Goal: Task Accomplishment & Management: Complete application form

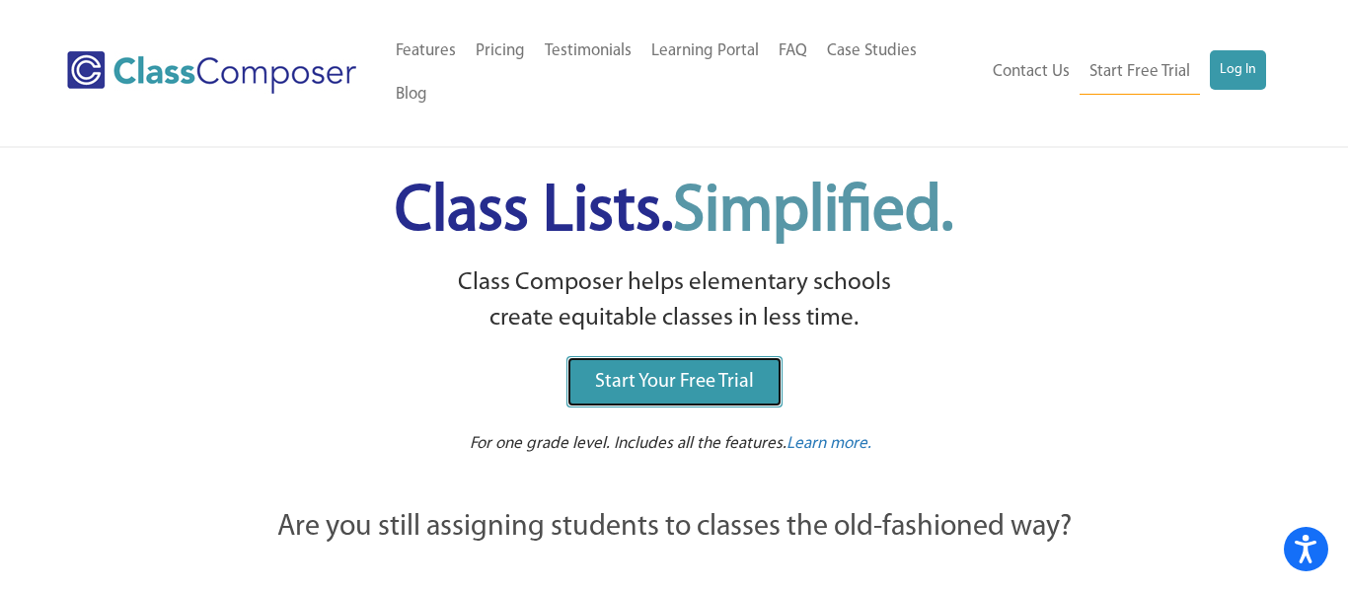
click at [653, 372] on span "Start Your Free Trial" at bounding box center [674, 382] width 159 height 20
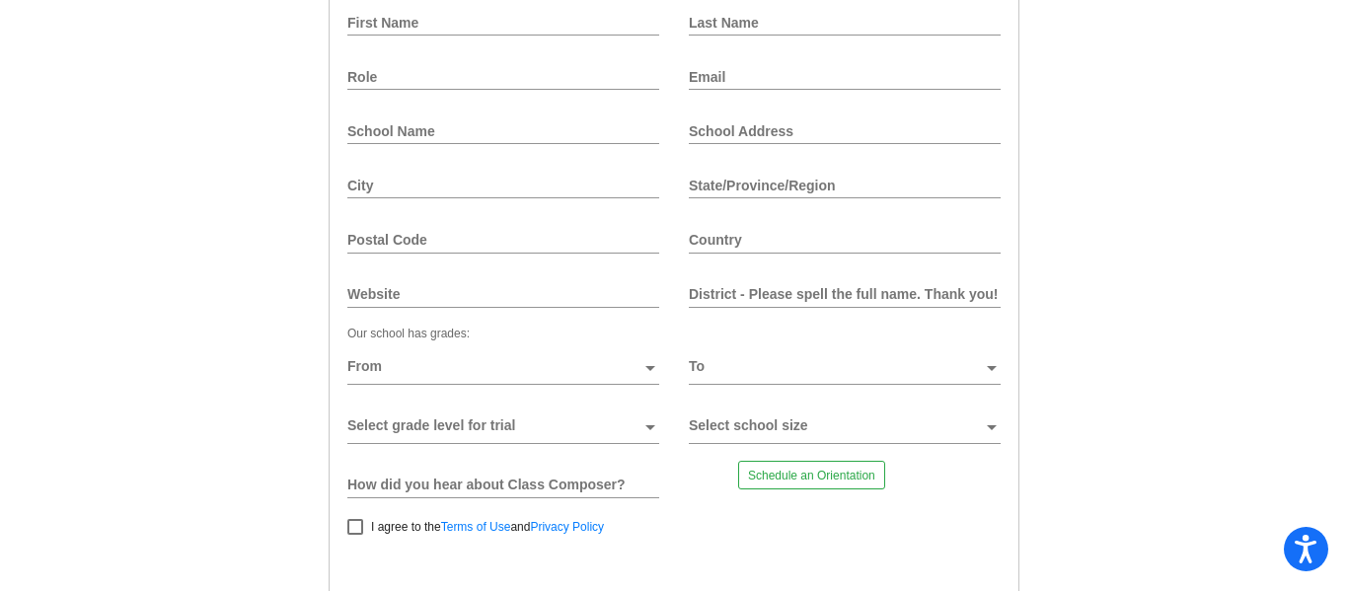
scroll to position [246, 0]
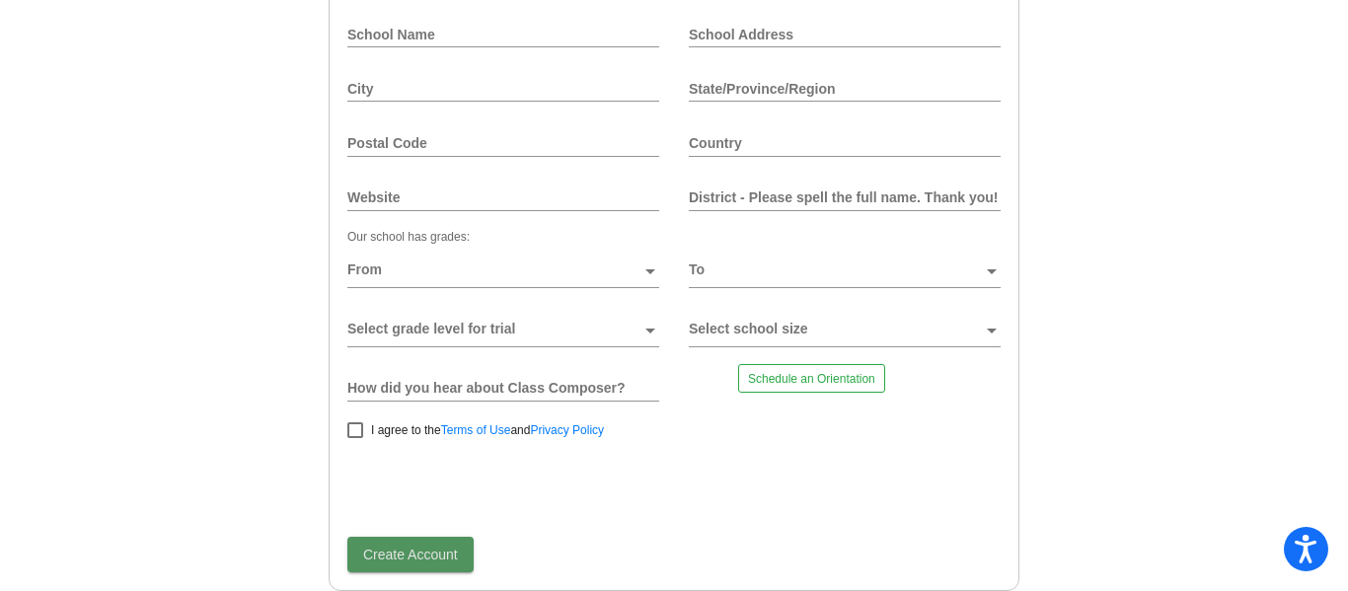
click at [419, 566] on button "Create Account" at bounding box center [410, 555] width 126 height 36
click at [401, 549] on span "Create Account" at bounding box center [410, 555] width 95 height 16
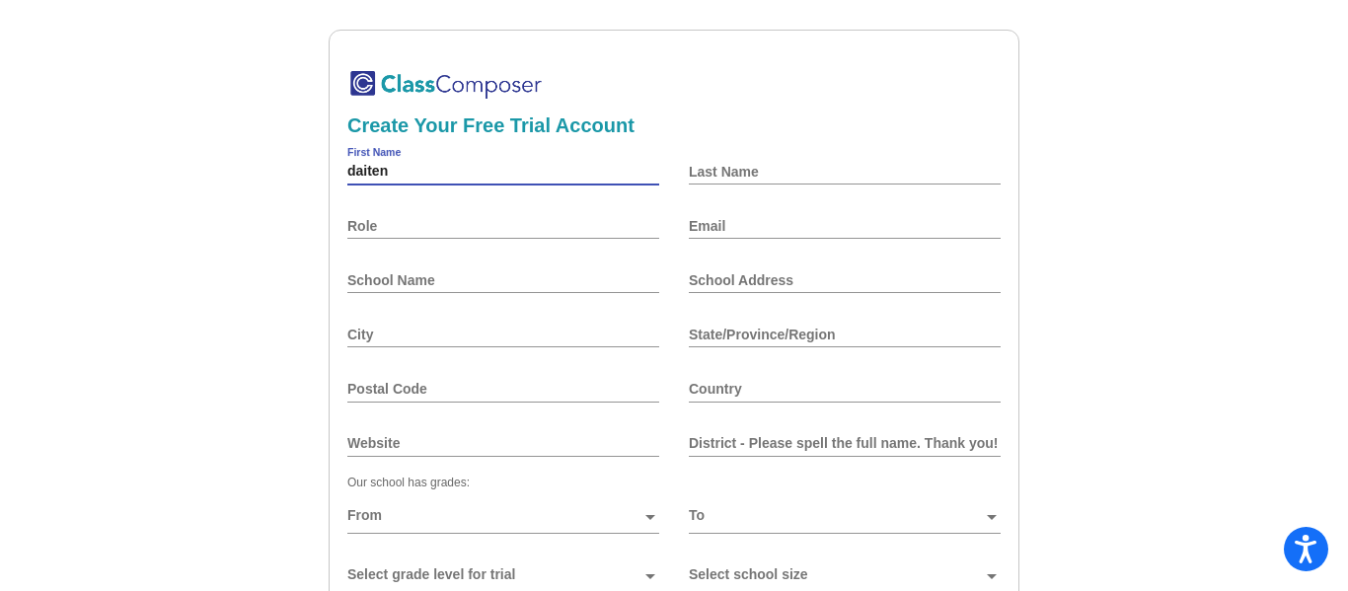
click at [724, 165] on input "Last Name" at bounding box center [845, 172] width 312 height 16
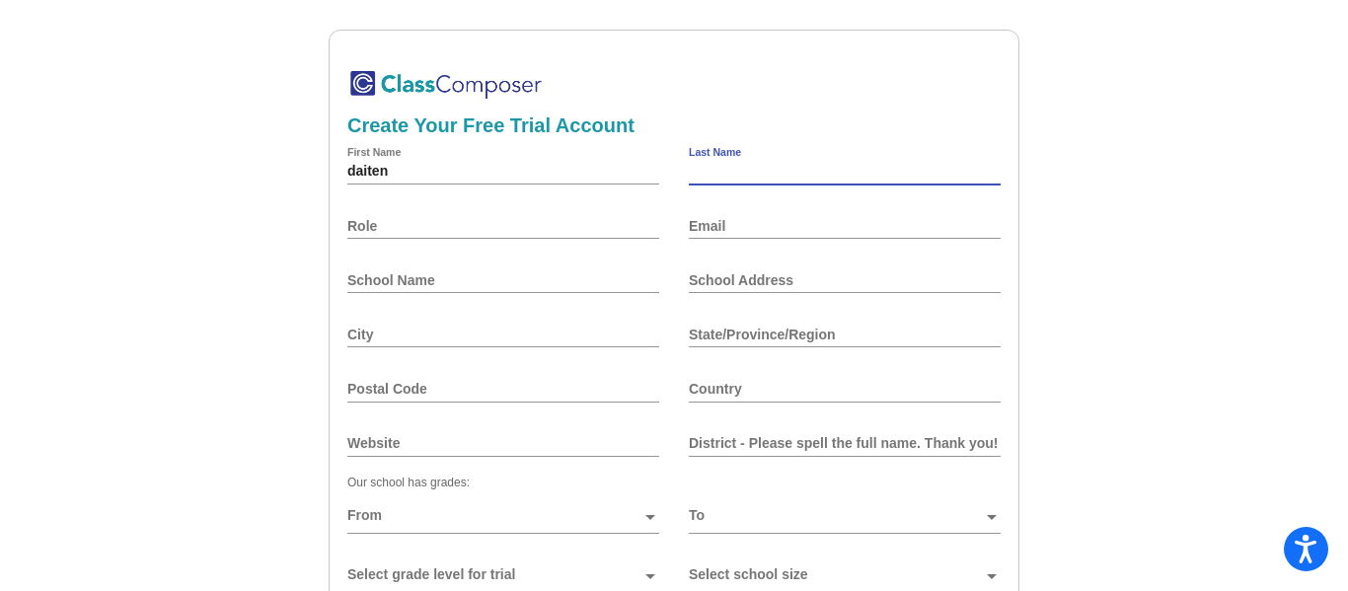
click at [347, 158] on div "daiten First Name" at bounding box center [503, 170] width 312 height 47
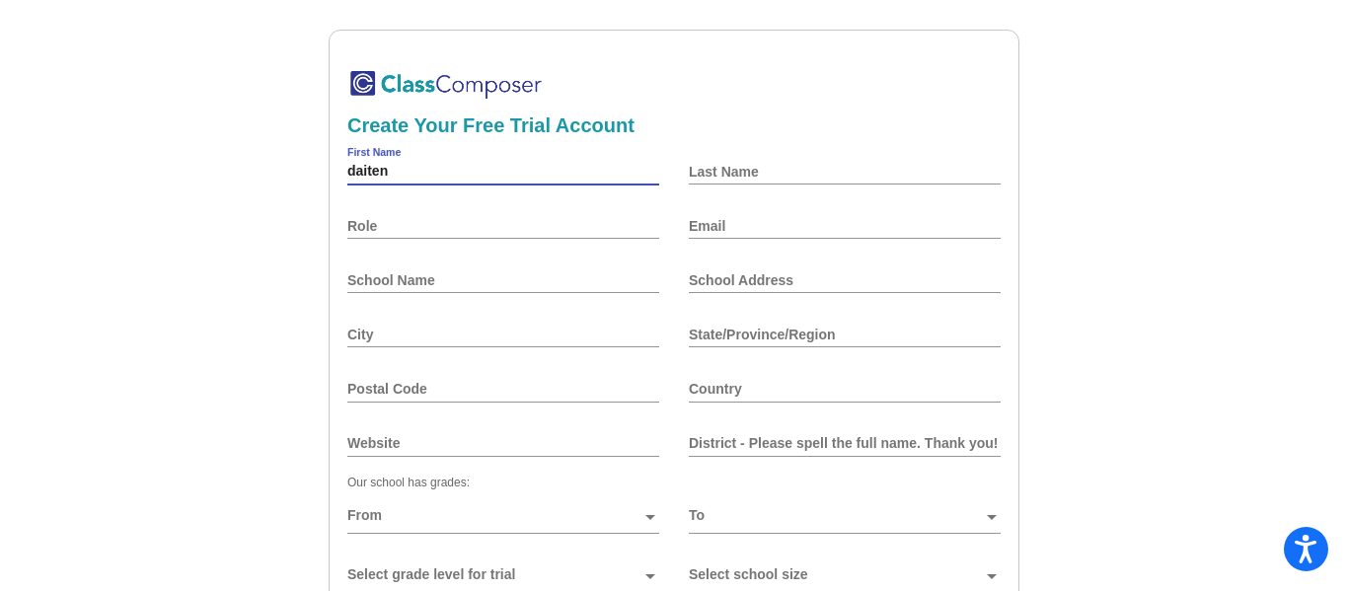
click at [347, 162] on div "daiten First Name" at bounding box center [503, 170] width 312 height 47
click at [354, 166] on input "daiten" at bounding box center [503, 172] width 312 height 16
click at [350, 166] on input "daiten" at bounding box center [503, 172] width 312 height 16
type input "Daiten"
click at [745, 165] on input "Last Name" at bounding box center [845, 172] width 312 height 16
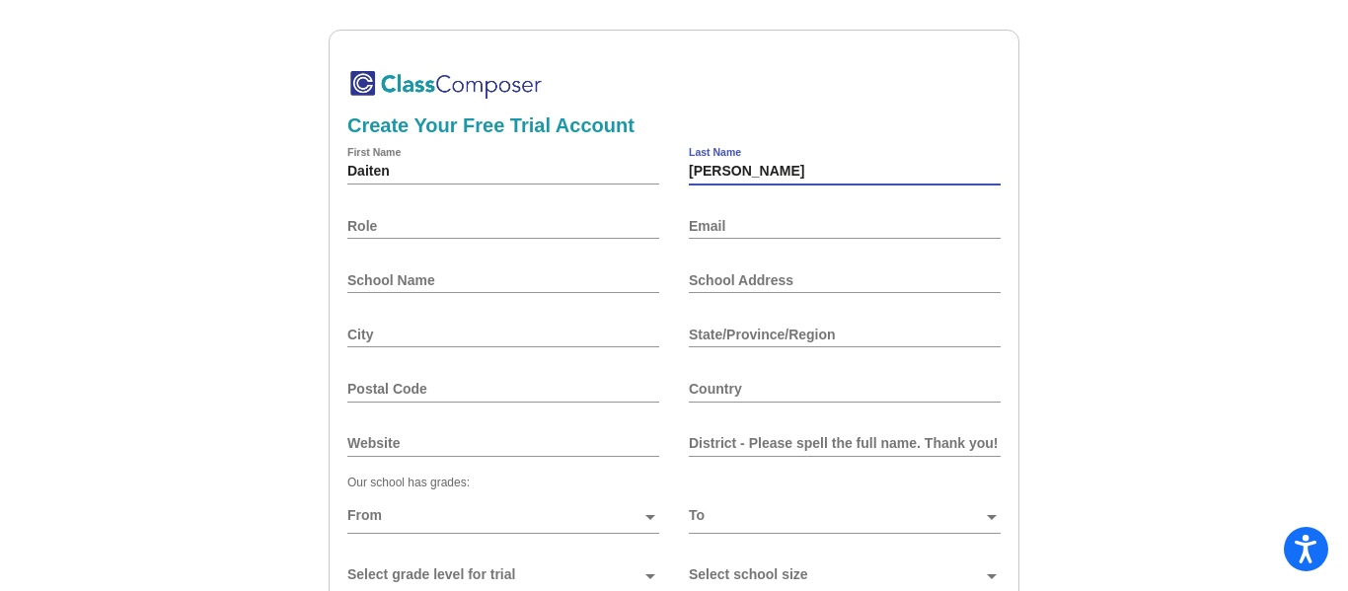
scroll to position [246, 0]
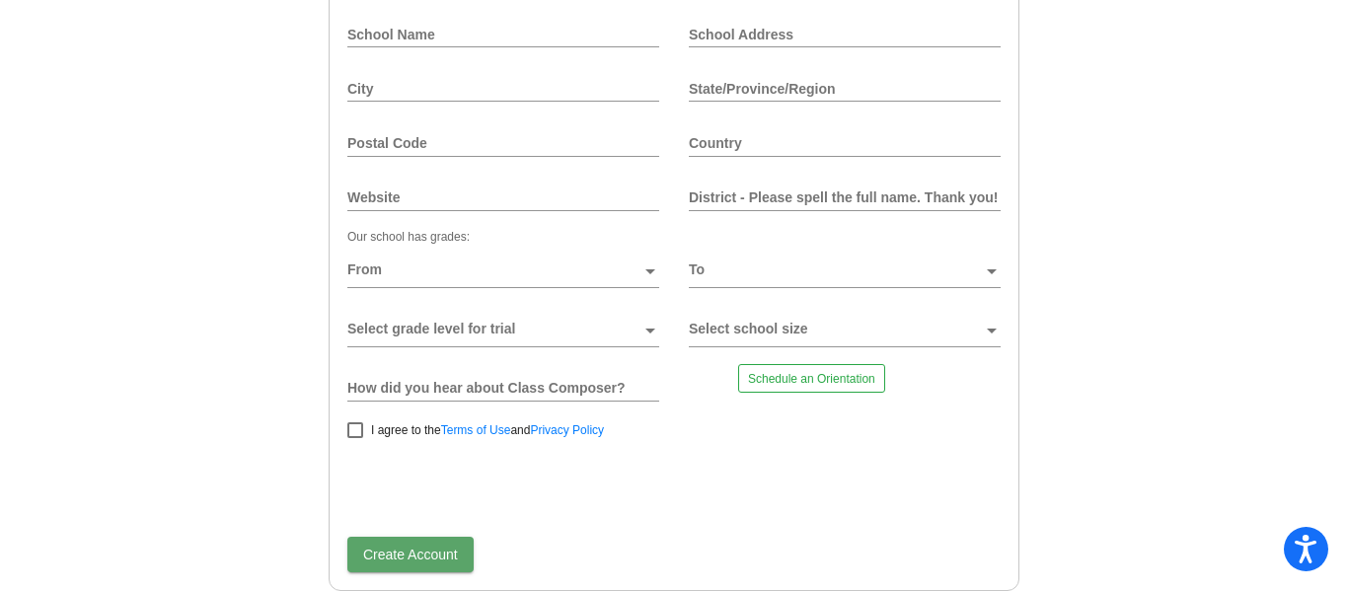
type input "Blueford"
click at [411, 563] on span "Create Account" at bounding box center [410, 555] width 95 height 16
click at [761, 379] on link "Schedule an Orientation" at bounding box center [811, 378] width 147 height 29
